Goal: Information Seeking & Learning: Learn about a topic

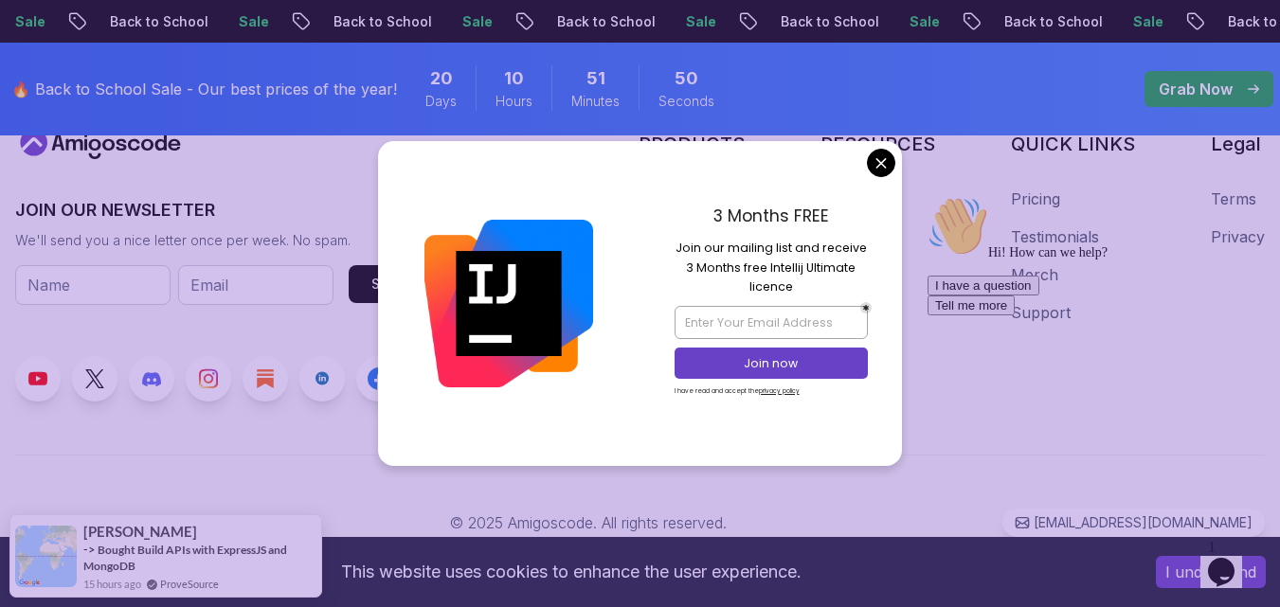
scroll to position [9368, 0]
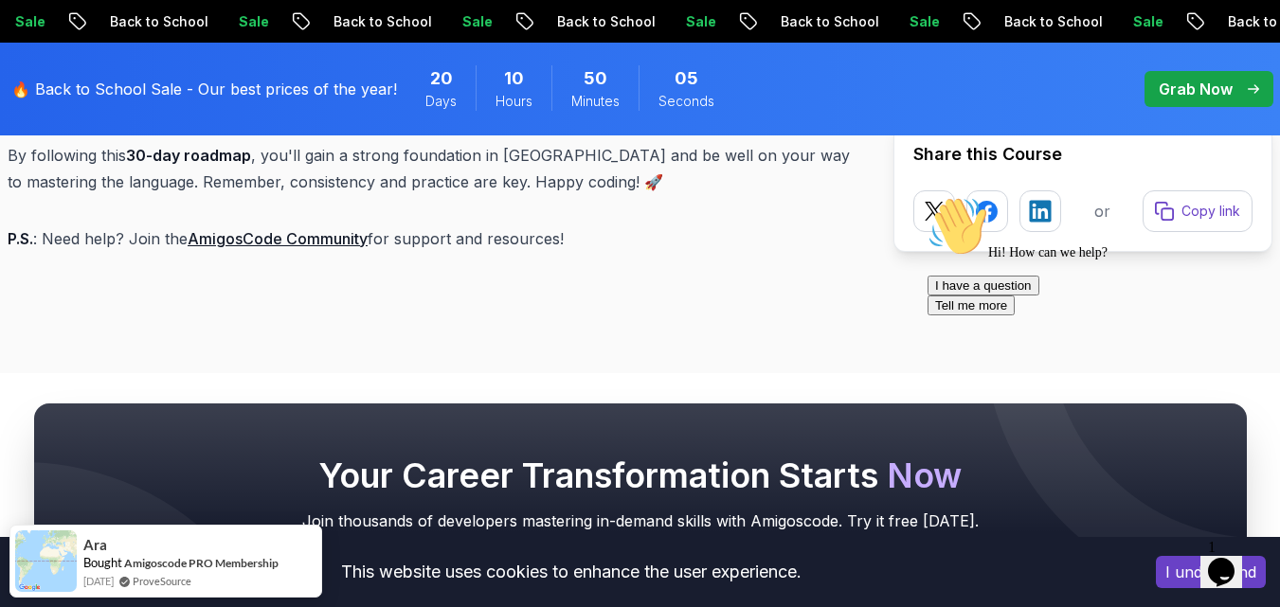
scroll to position [8894, 0]
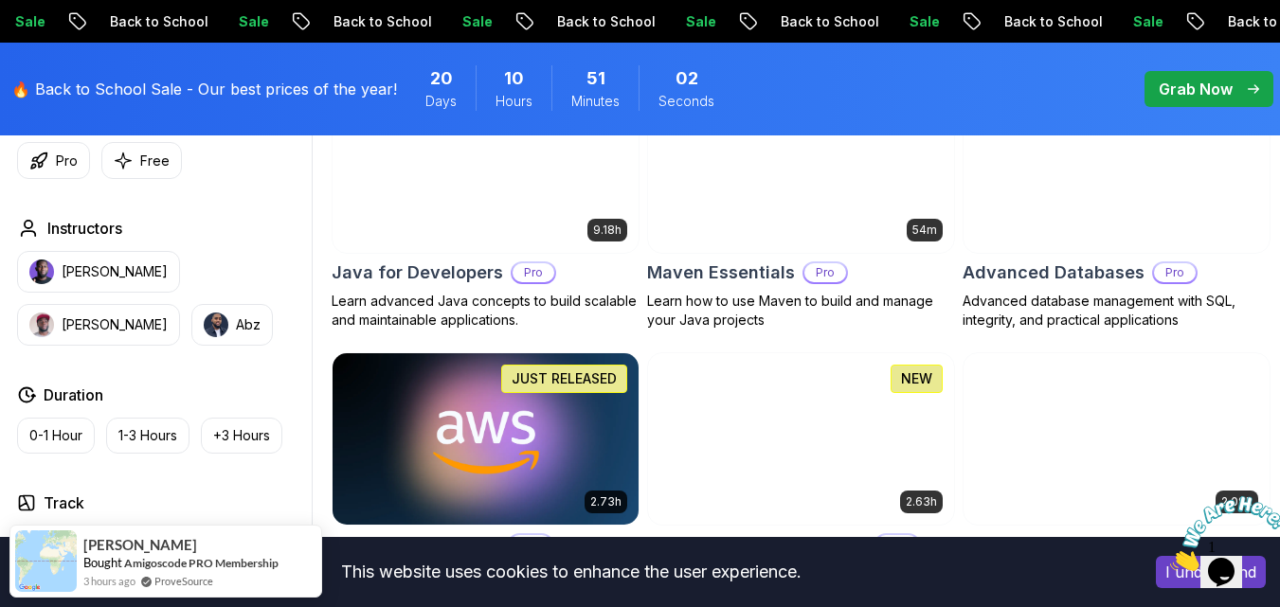
scroll to position [1231, 0]
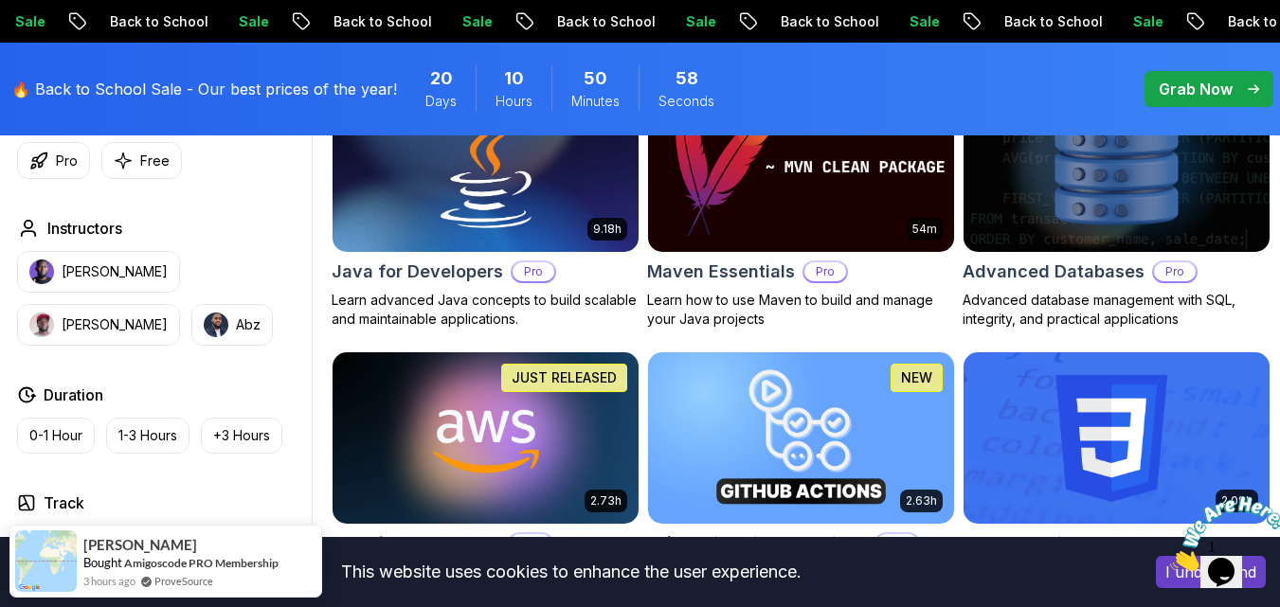
click at [452, 233] on img at bounding box center [485, 167] width 321 height 180
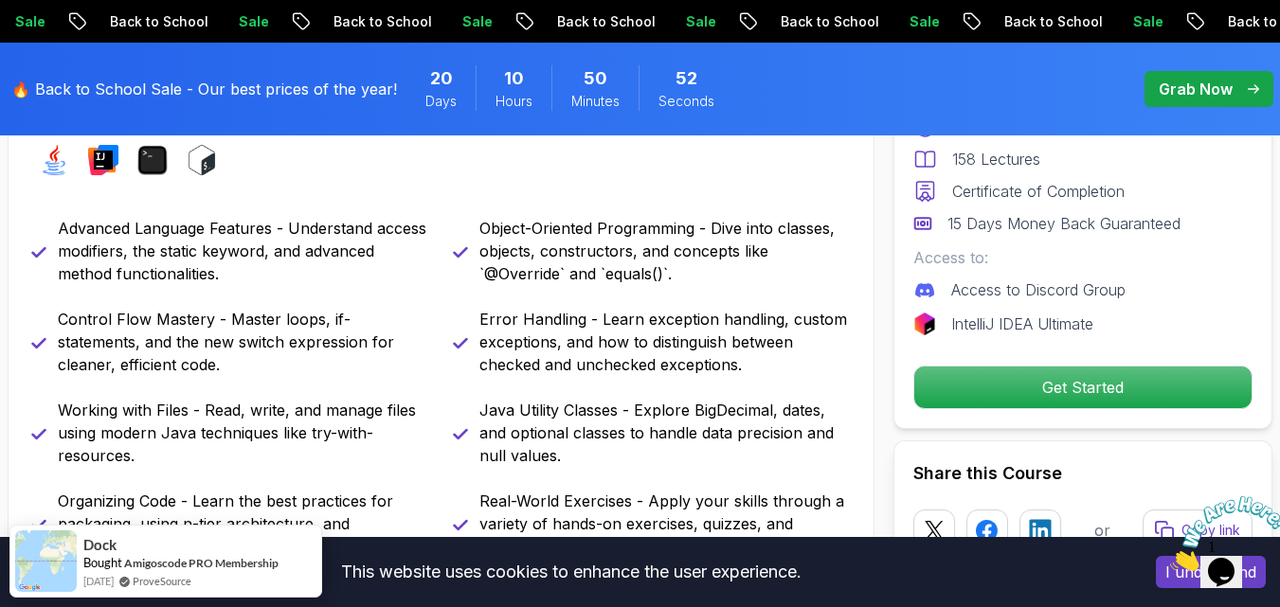
scroll to position [568, 0]
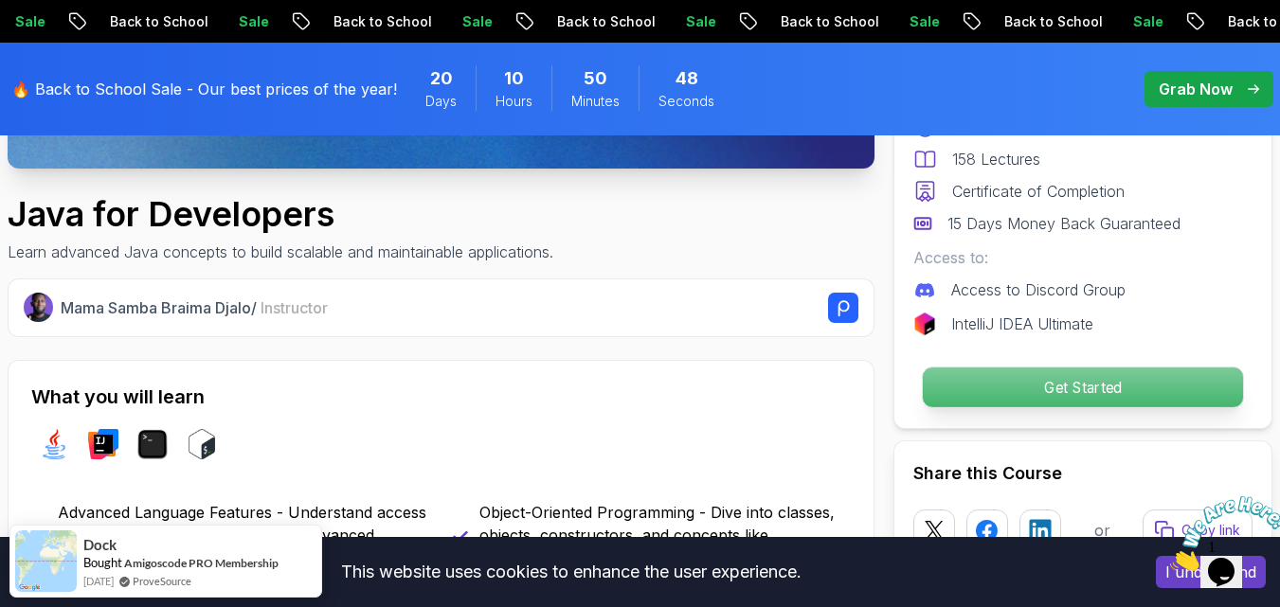
click at [949, 397] on p "Get Started" at bounding box center [1083, 388] width 320 height 40
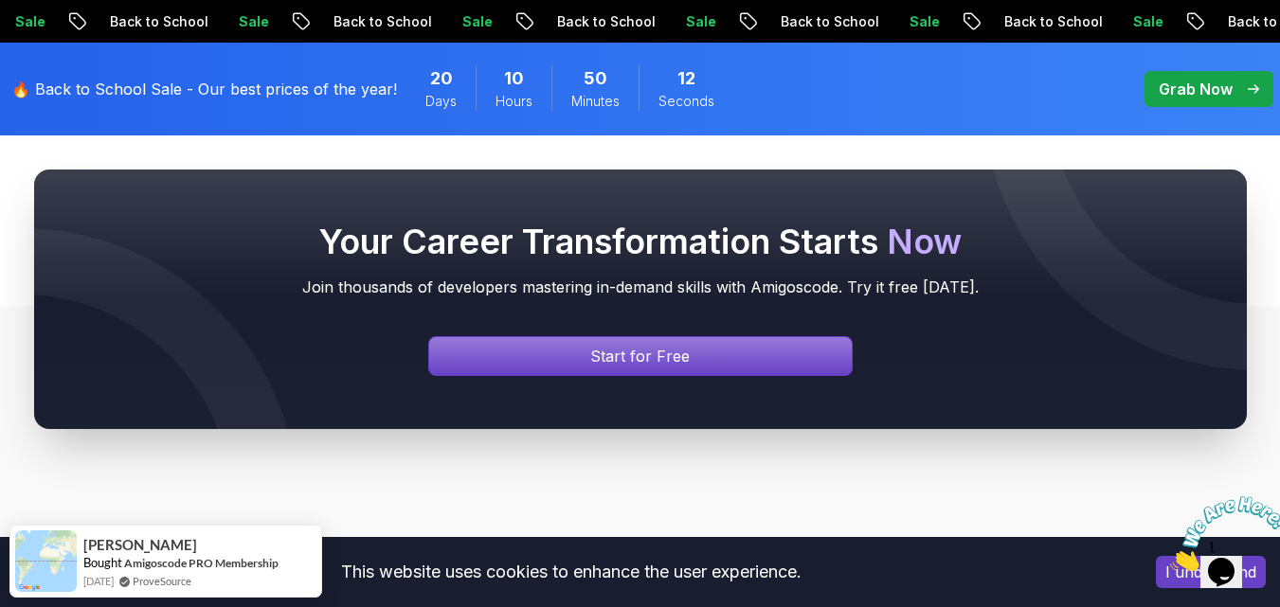
scroll to position [8582, 0]
